Goal: Task Accomplishment & Management: Use online tool/utility

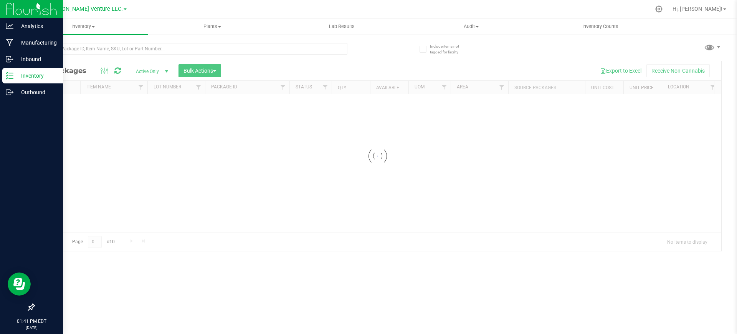
click at [35, 73] on p "Inventory" at bounding box center [36, 75] width 46 height 9
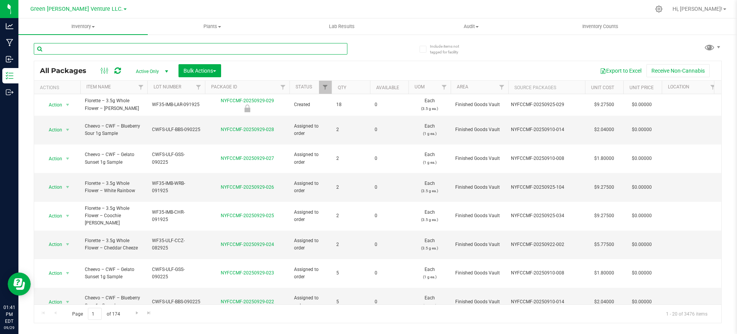
click at [131, 43] on input "text" at bounding box center [191, 49] width 314 height 12
type input "[PERSON_NAME]"
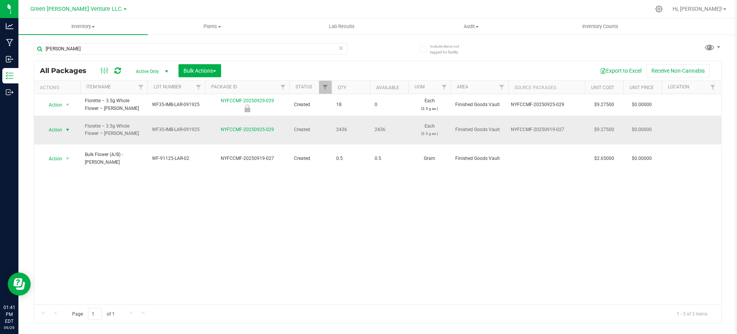
click at [60, 124] on span "Action" at bounding box center [52, 129] width 21 height 11
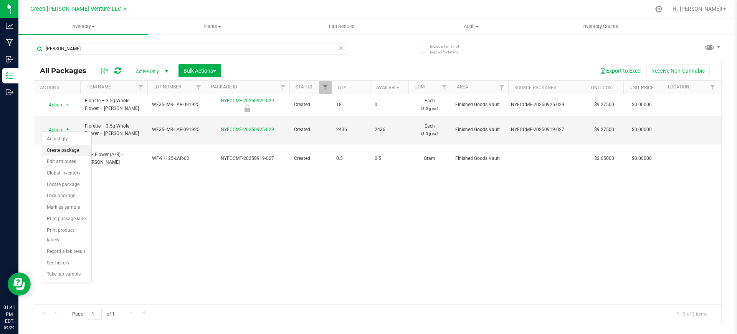
click at [74, 148] on li "Create package" at bounding box center [66, 151] width 49 height 12
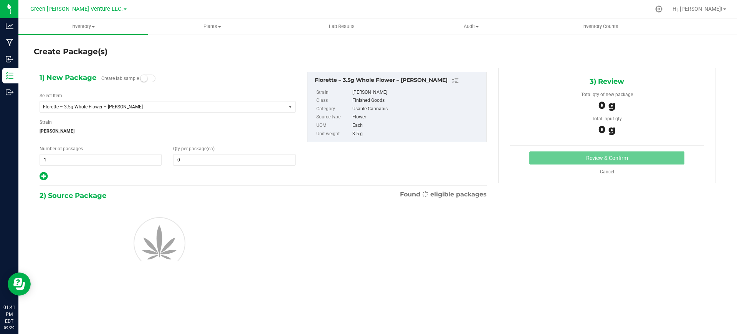
type input "0"
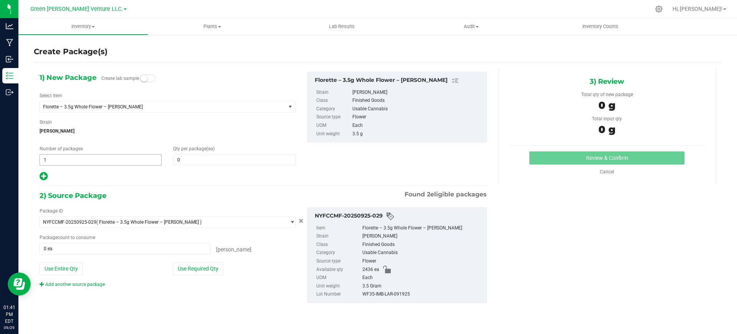
click at [134, 161] on span "1 1" at bounding box center [101, 160] width 122 height 12
type input "52"
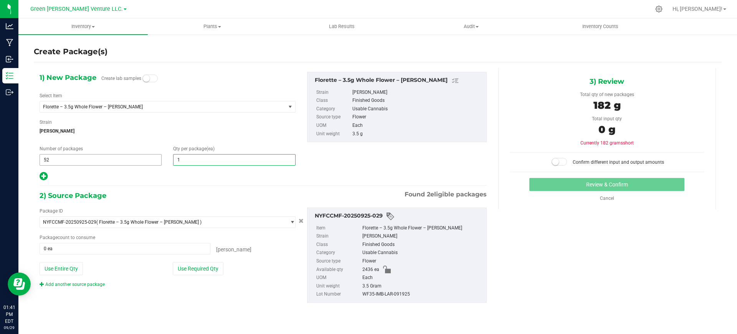
type input "16"
click at [41, 178] on icon at bounding box center [44, 176] width 8 height 10
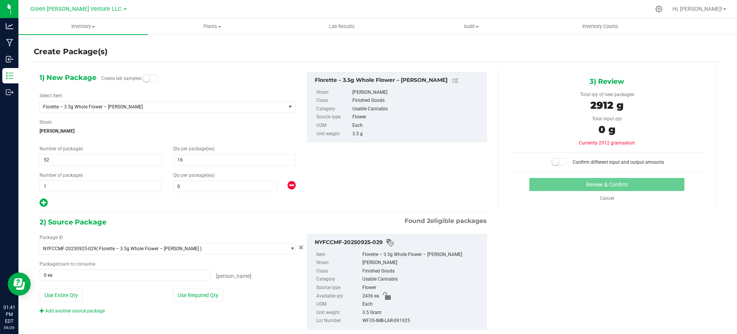
type input "16"
click at [188, 189] on span at bounding box center [225, 187] width 104 height 12
type input "9"
click at [182, 195] on div "1) New Package Create lab samples Select Item Florette – 3.5g Whole Flower – [P…" at bounding box center [168, 140] width 268 height 136
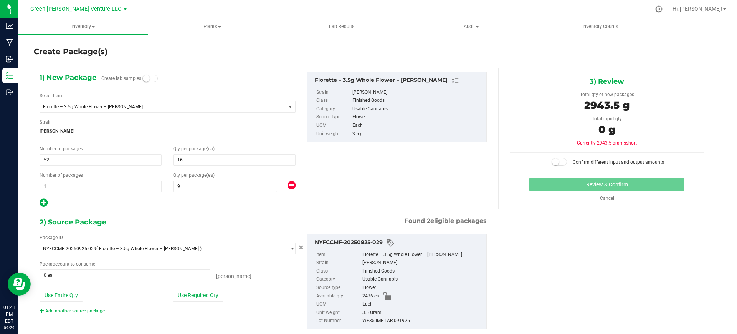
click at [189, 301] on div "Package ID NYFCCMF-20250925-029 ( Florette – 3.5g Whole Flower – [PERSON_NAME] …" at bounding box center [168, 274] width 268 height 80
click at [188, 300] on button "Use Required Qty" at bounding box center [198, 294] width 51 height 13
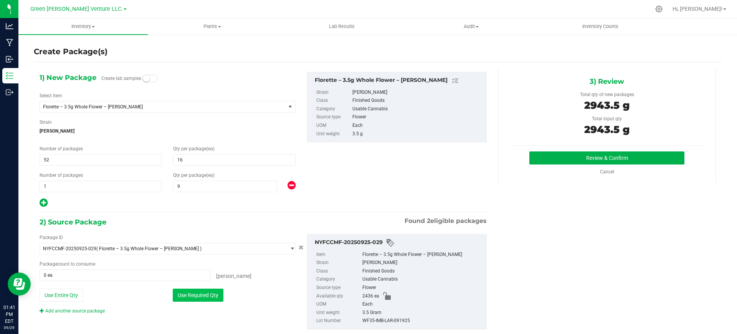
type input "841 ea"
click at [72, 161] on span "52 52" at bounding box center [101, 160] width 122 height 12
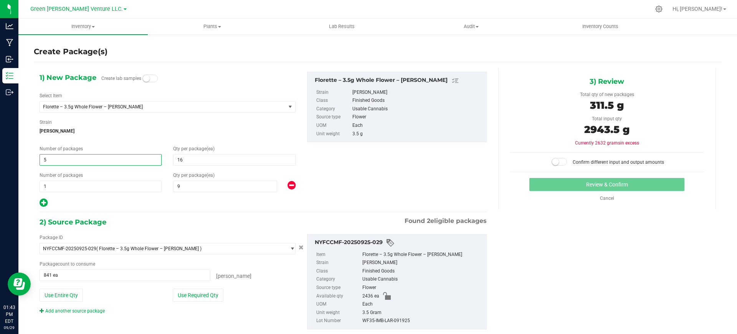
type input "51"
click at [181, 320] on div "Package ID NYFCCMF-20250925-029 ( Florette – 3.5g Whole Flower – [PERSON_NAME] …" at bounding box center [263, 282] width 459 height 108
click at [182, 296] on button "Use Required Qty" at bounding box center [198, 294] width 51 height 13
type input "825 ea"
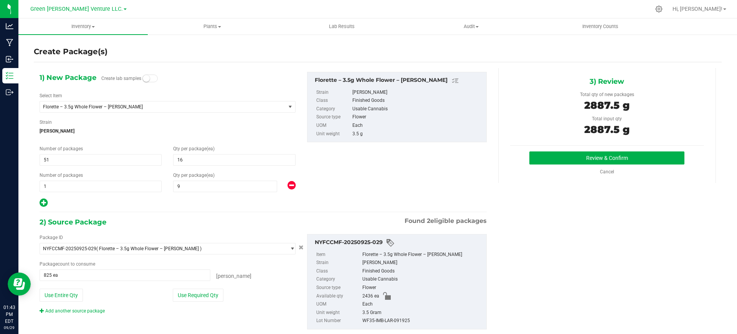
click at [263, 279] on div "[PERSON_NAME]" at bounding box center [252, 274] width 85 height 11
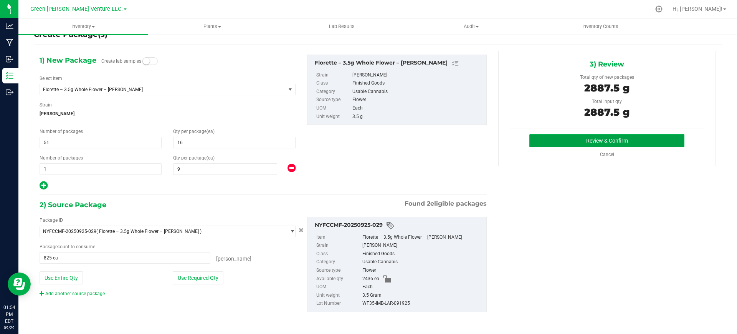
click at [578, 142] on button "Review & Confirm" at bounding box center [607, 140] width 155 height 13
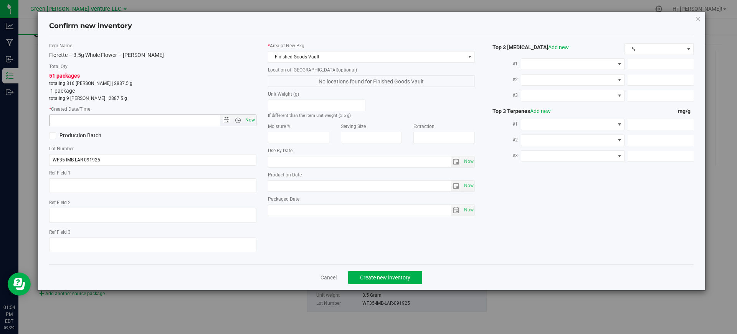
click at [252, 118] on span "Now" at bounding box center [250, 119] width 13 height 11
type input "[DATE] 1:54 PM"
click at [390, 280] on button "Create new inventory" at bounding box center [385, 277] width 74 height 13
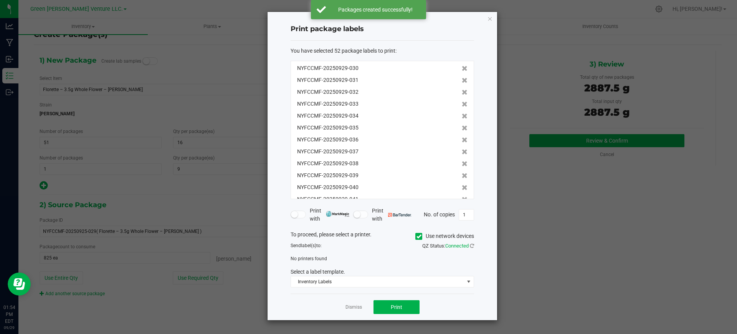
click at [417, 239] on span at bounding box center [419, 236] width 7 height 7
click at [0, 0] on input "Use network devices" at bounding box center [0, 0] width 0 height 0
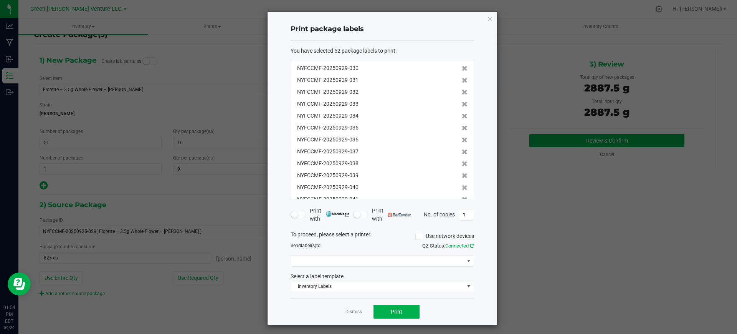
click at [473, 244] on icon at bounding box center [472, 245] width 4 height 5
click at [453, 263] on div "To proceed, please select a printer. Use network devices Send label(s) to: QZ S…" at bounding box center [383, 261] width 184 height 62
click at [453, 263] on span "Brother DCP-L2640DW Printer" at bounding box center [377, 260] width 173 height 11
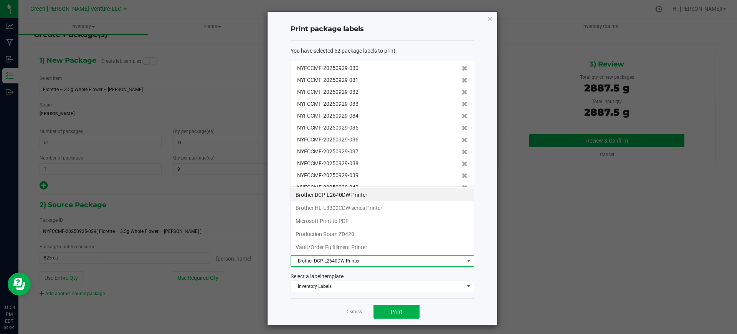
scroll to position [12, 184]
click at [394, 251] on Printer "Vault/Order Fulfillment Printer" at bounding box center [382, 246] width 183 height 13
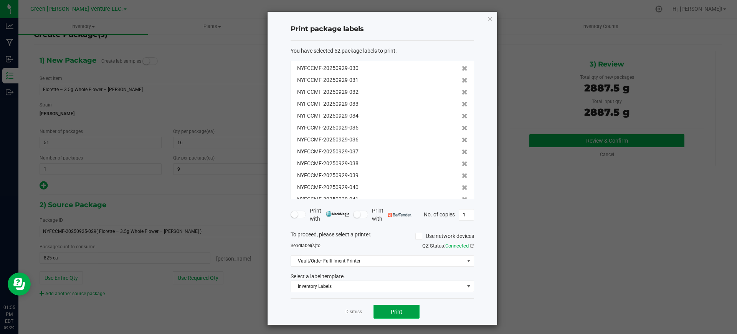
click at [410, 314] on button "Print" at bounding box center [397, 312] width 46 height 14
click at [351, 313] on link "Dismiss" at bounding box center [354, 311] width 17 height 7
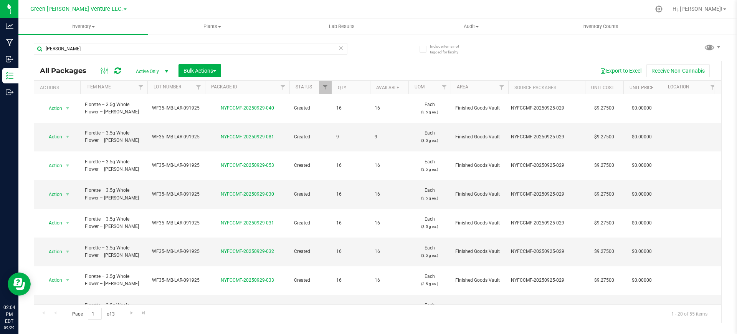
click at [75, 37] on div "[PERSON_NAME]" at bounding box center [206, 48] width 344 height 25
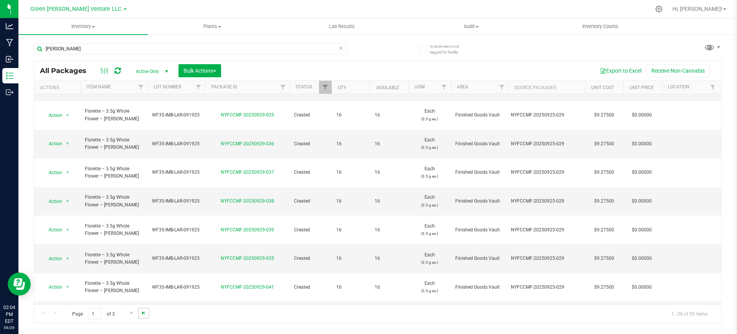
click at [145, 312] on span "Go to the last page" at bounding box center [144, 313] width 6 height 6
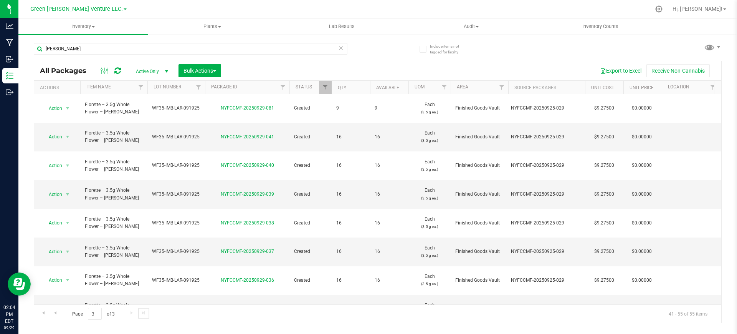
scroll to position [113, 0]
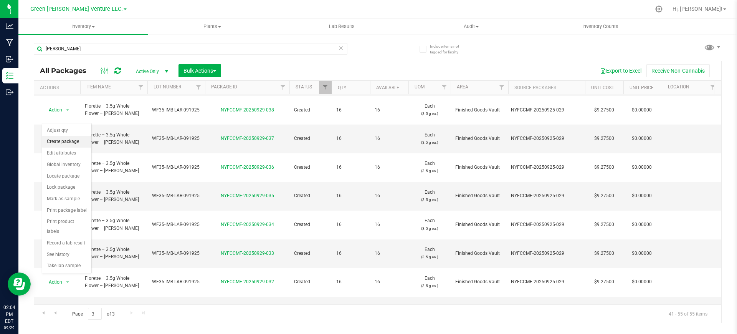
click at [72, 141] on li "Create package" at bounding box center [66, 142] width 49 height 12
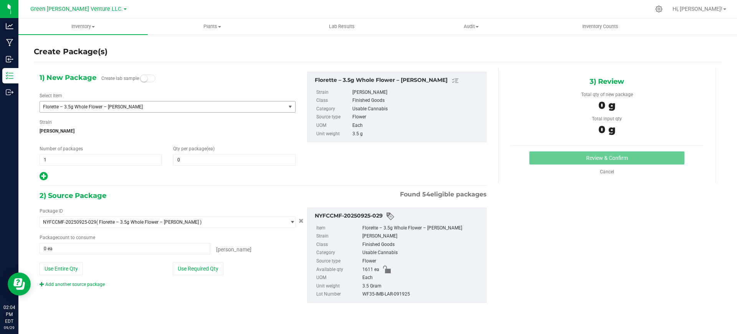
click at [179, 103] on span "Florette – 3.5g Whole Flower – [PERSON_NAME]" at bounding box center [163, 106] width 246 height 11
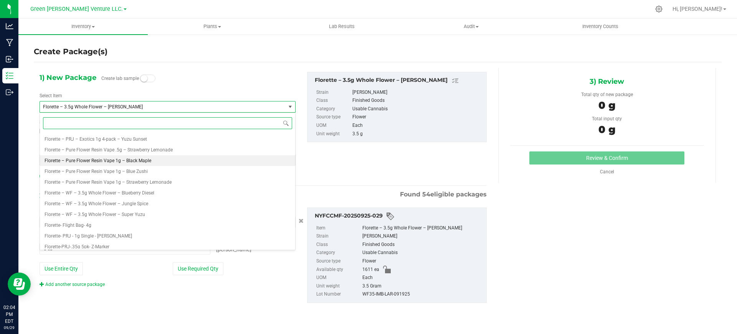
scroll to position [4940, 0]
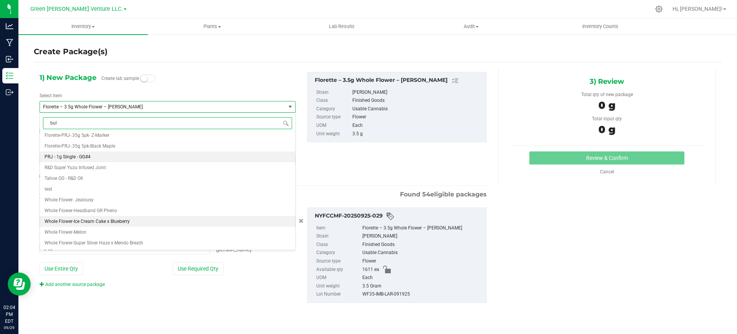
type input "bulk"
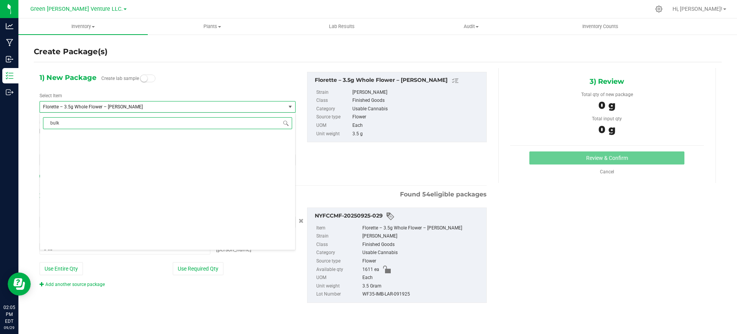
scroll to position [0, 0]
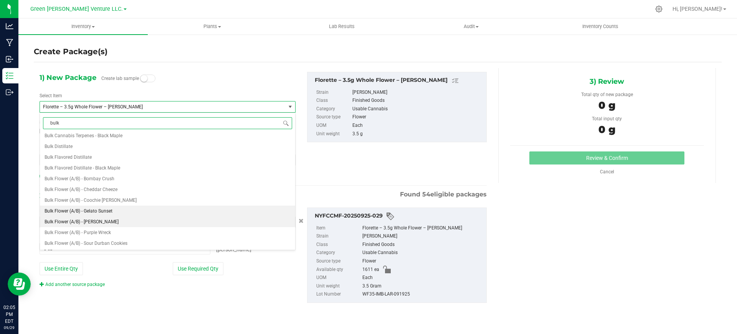
click at [157, 222] on li "Bulk Flower (A/B) - [PERSON_NAME]" at bounding box center [167, 221] width 255 height 11
click at [157, 222] on div "Bulk Cannabis Terpenes - [GEOGRAPHIC_DATA] Sour Diesel Bulk Cannabis Terpenes -…" at bounding box center [167, 190] width 255 height 115
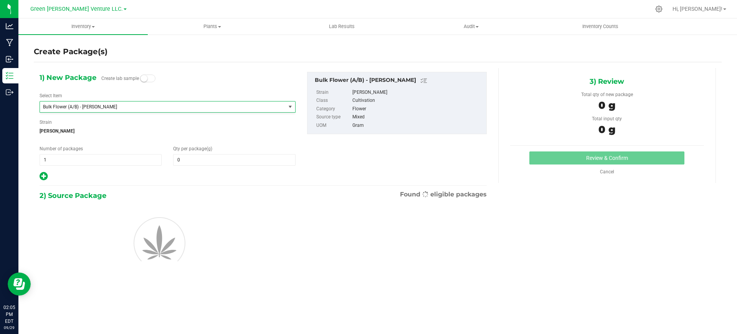
type input "0.0000"
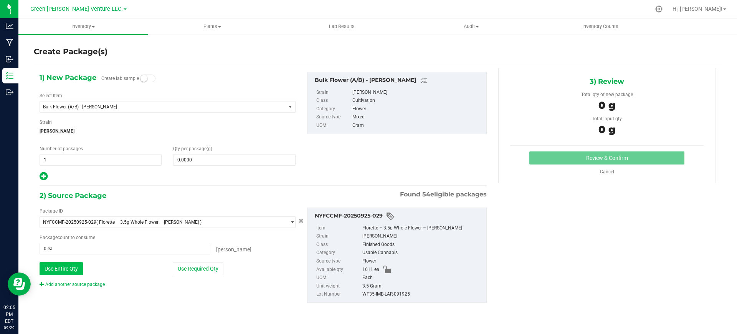
click at [71, 268] on button "Use Entire Qty" at bounding box center [61, 268] width 43 height 13
type input "1611 ea"
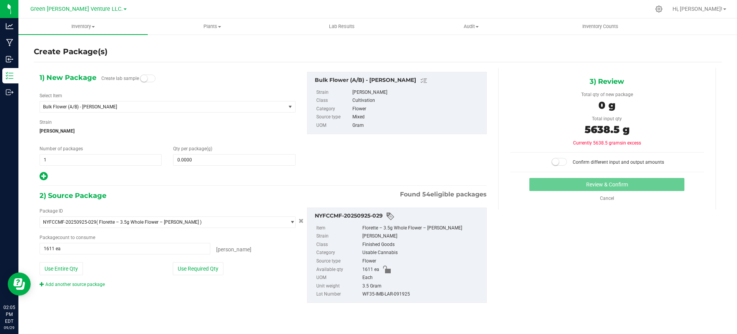
click at [567, 160] on span at bounding box center [559, 162] width 15 height 8
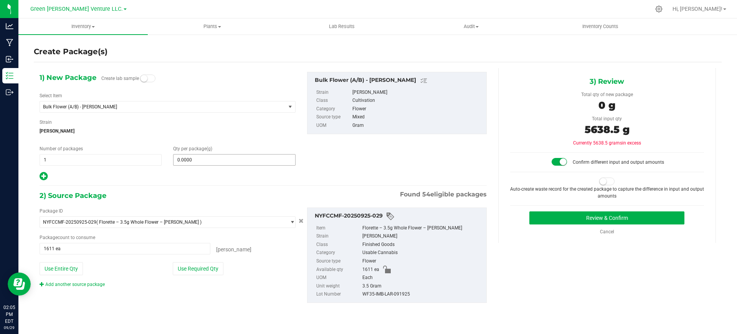
click at [214, 159] on span "0.0000 0" at bounding box center [234, 160] width 122 height 12
click at [214, 159] on input "text" at bounding box center [234, 159] width 121 height 11
type input "5638.5"
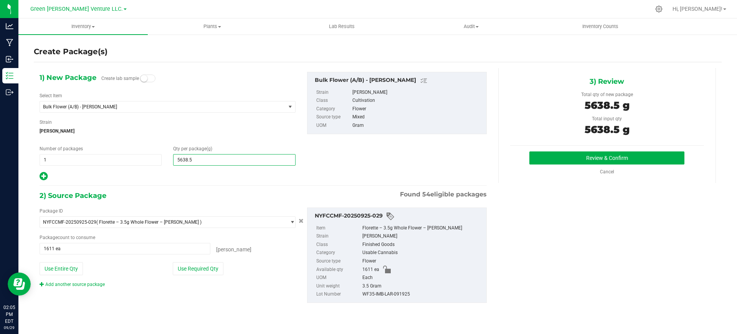
type input "5,638.5000"
click at [535, 262] on div "1) New Package Create lab sample Select Item Bulk Flower (A/B) - [PERSON_NAME] …" at bounding box center [378, 193] width 688 height 251
click at [588, 156] on button "Review & Confirm" at bounding box center [607, 157] width 155 height 13
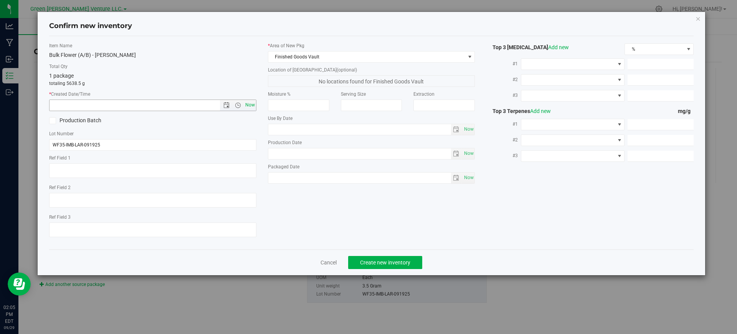
click at [249, 106] on span "Now" at bounding box center [250, 104] width 13 height 11
type input "[DATE] 2:05 PM"
click at [376, 259] on span "Create new inventory" at bounding box center [385, 262] width 50 height 6
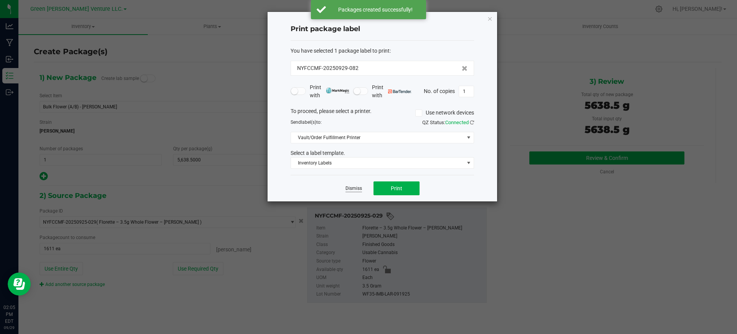
click at [356, 190] on link "Dismiss" at bounding box center [354, 188] width 17 height 7
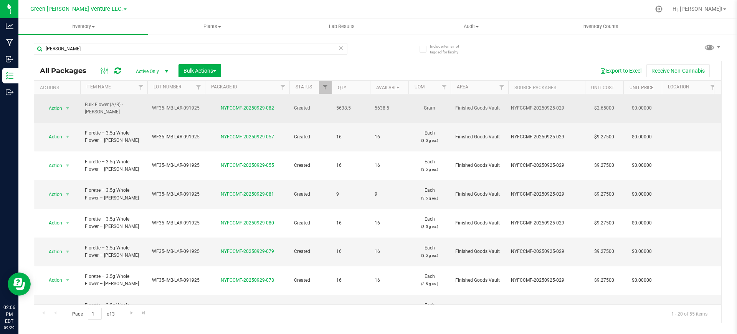
copy link "NYFCCMF-20250929-082"
drag, startPoint x: 219, startPoint y: 101, endPoint x: 281, endPoint y: 105, distance: 62.0
click at [281, 105] on div "NYFCCMF-20250929-082" at bounding box center [247, 107] width 87 height 7
